Goal: Task Accomplishment & Management: Use online tool/utility

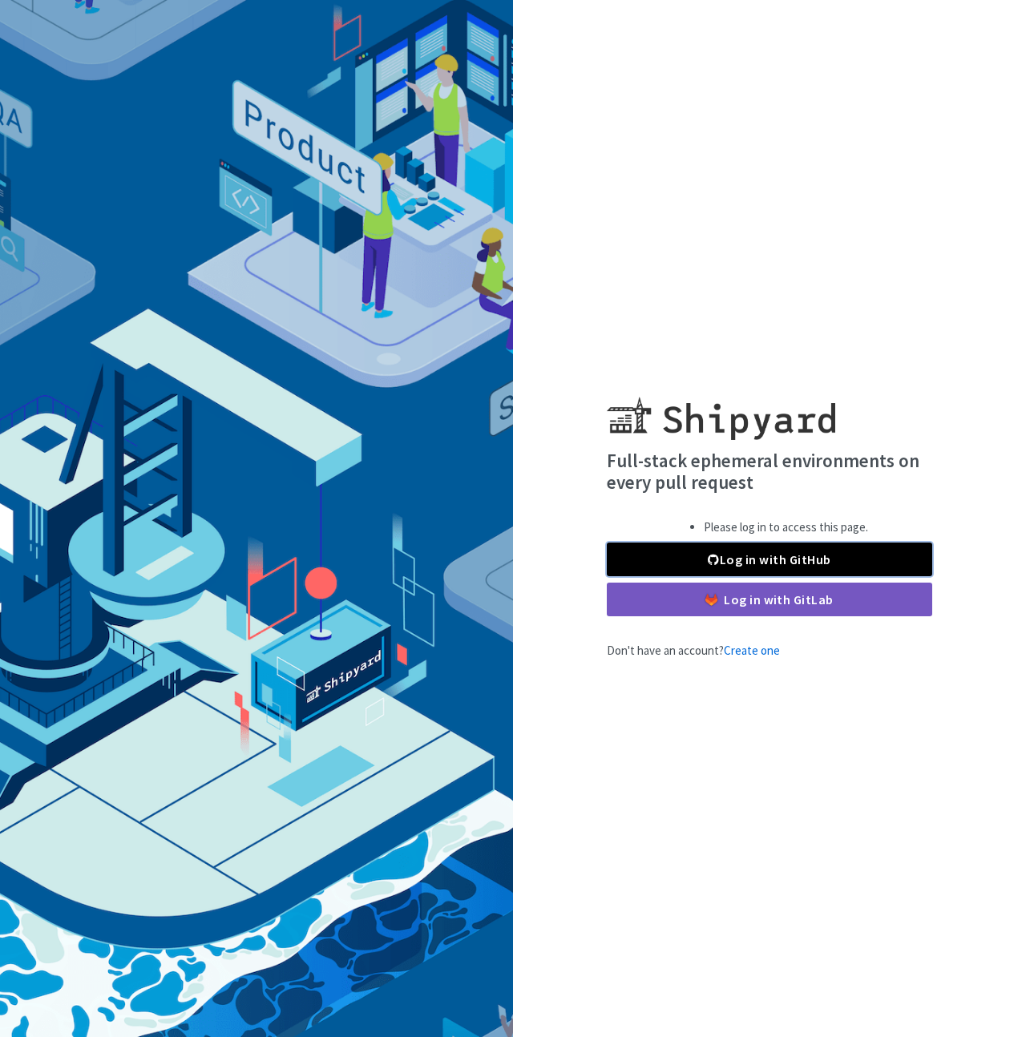
click at [768, 564] on link "Log in with GitHub" at bounding box center [769, 560] width 325 height 34
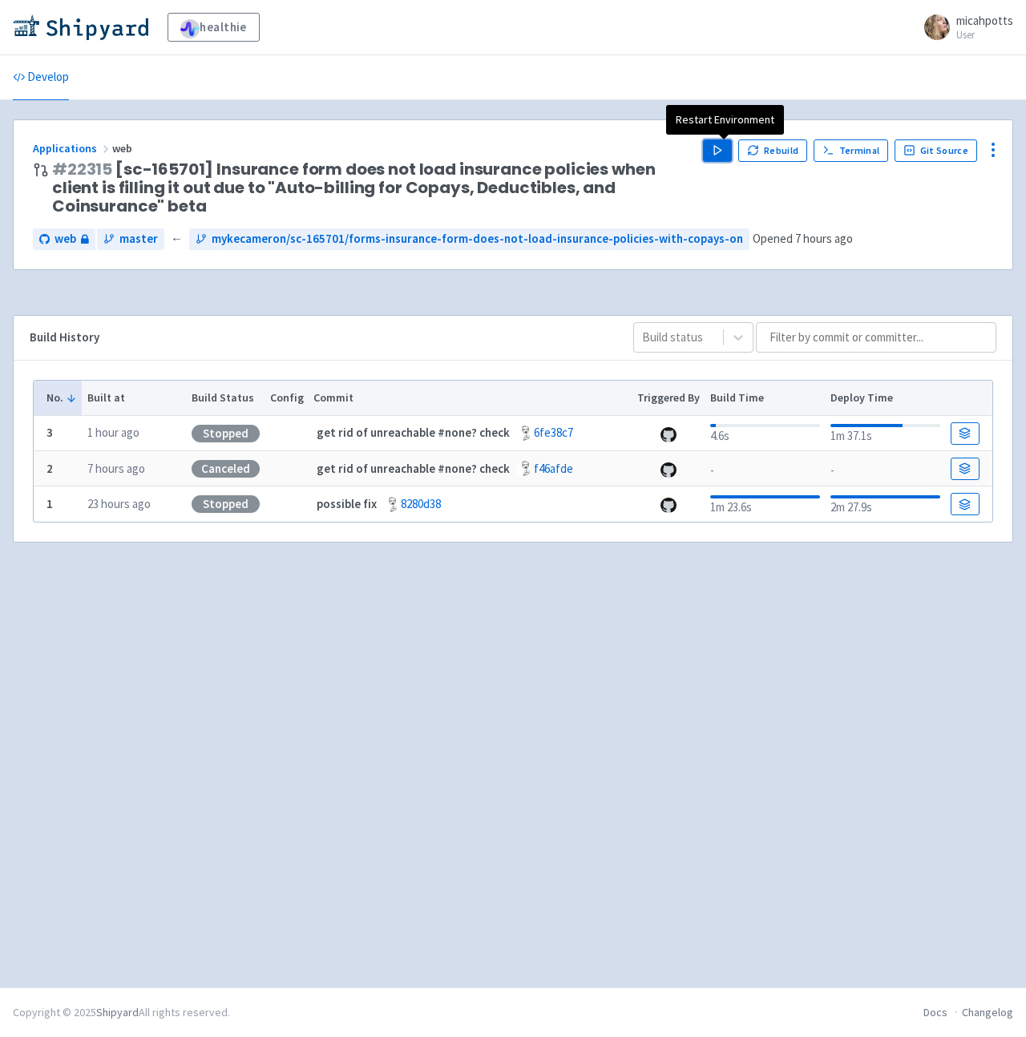
click at [724, 146] on icon "button" at bounding box center [718, 150] width 12 height 12
